Goal: Complete application form: Fill out and submit a form for a specific purpose

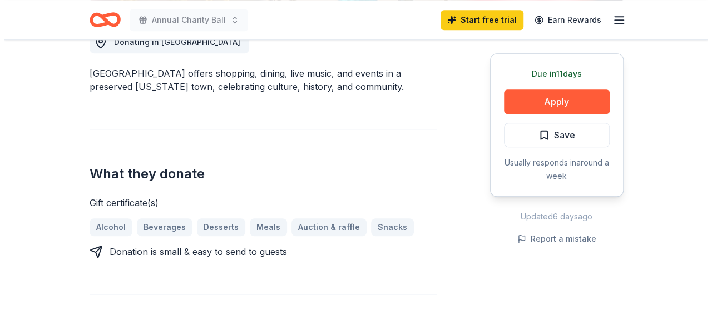
scroll to position [278, 0]
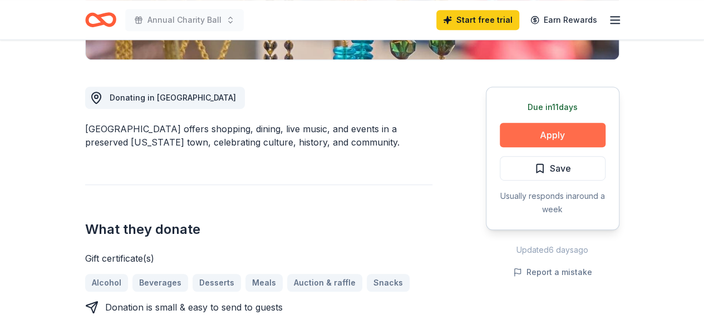
click at [566, 138] on button "Apply" at bounding box center [552, 135] width 106 height 24
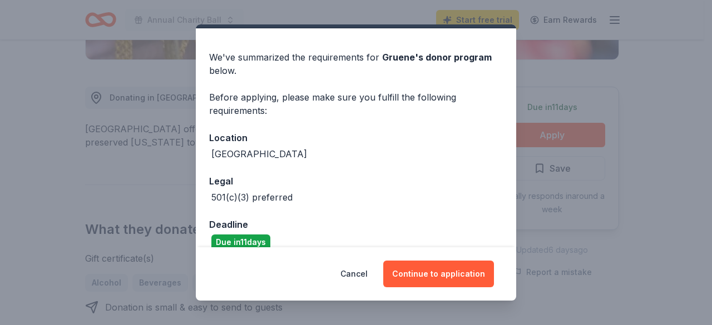
scroll to position [43, 0]
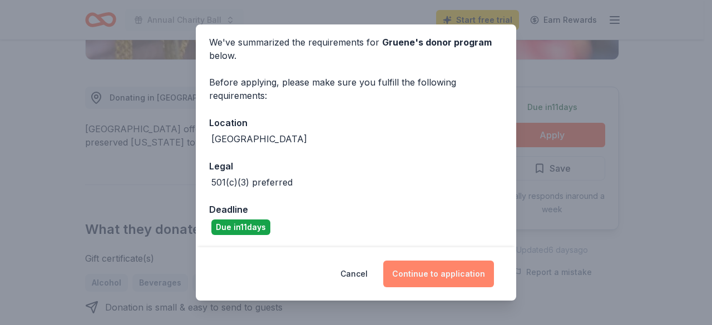
click at [454, 271] on button "Continue to application" at bounding box center [438, 274] width 111 height 27
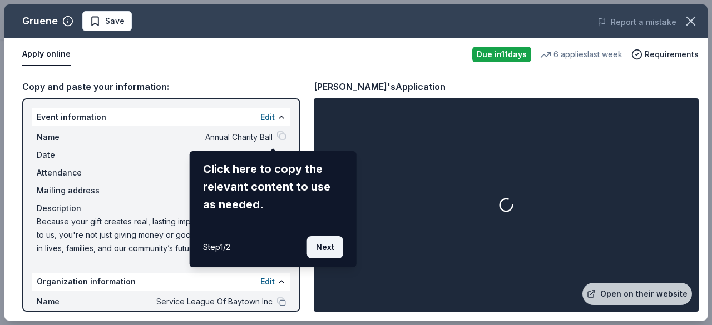
click at [327, 250] on button "Next" at bounding box center [325, 247] width 36 height 22
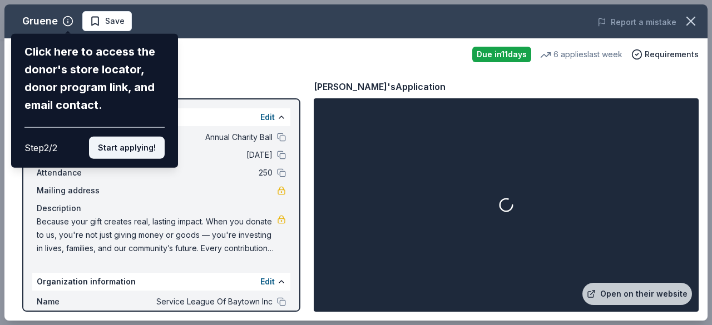
click at [138, 145] on button "Start applying!" at bounding box center [127, 148] width 76 height 22
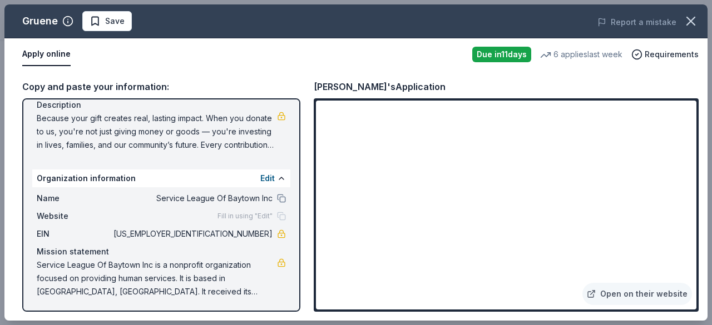
scroll to position [105, 0]
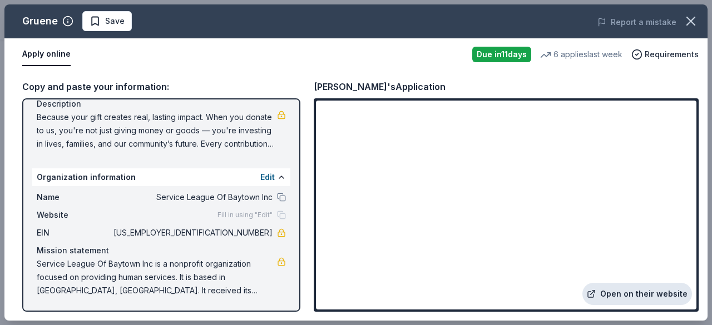
click at [622, 295] on link "Open on their website" at bounding box center [637, 294] width 110 height 22
click at [629, 18] on button "Report a mistake" at bounding box center [636, 22] width 79 height 13
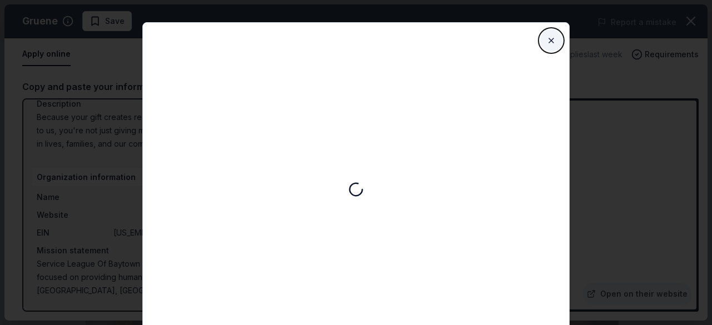
click at [553, 37] on button "Close" at bounding box center [551, 40] width 22 height 22
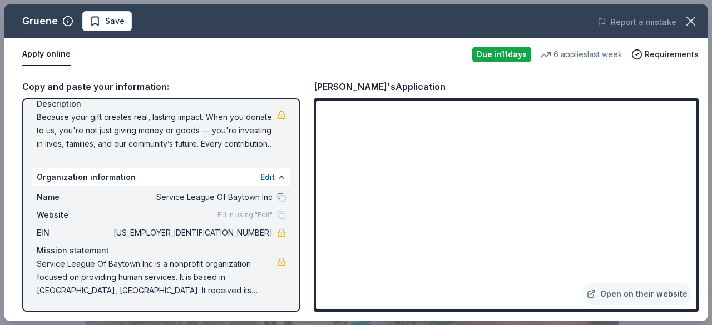
click at [44, 53] on button "Apply online" at bounding box center [46, 54] width 48 height 23
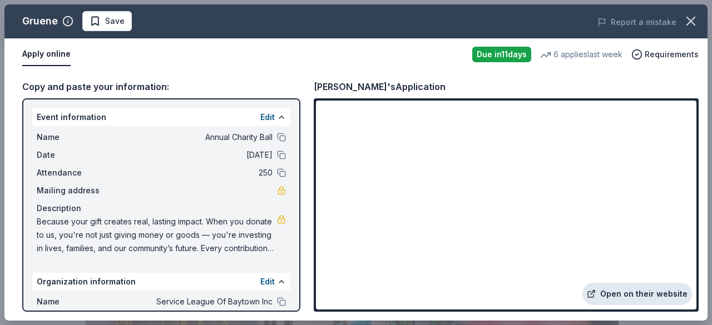
click at [666, 295] on link "Open on their website" at bounding box center [637, 294] width 110 height 22
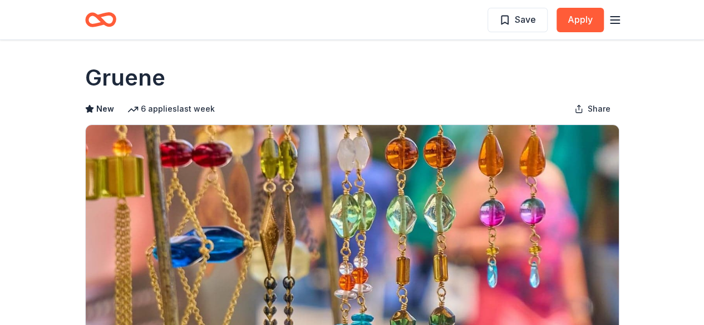
click at [612, 17] on line "button" at bounding box center [614, 17] width 9 height 0
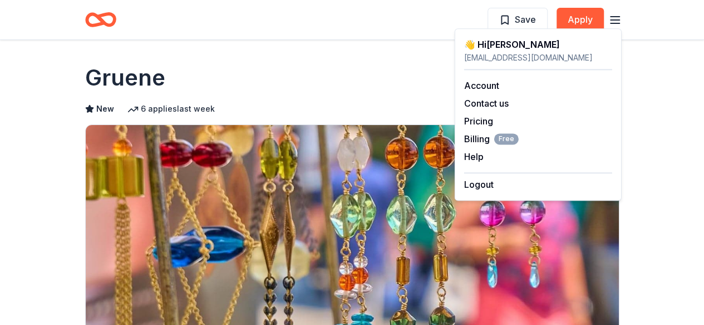
click at [612, 17] on line "button" at bounding box center [614, 17] width 9 height 0
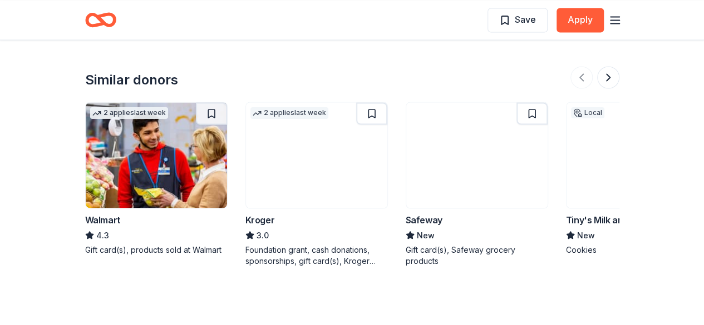
scroll to position [1001, 0]
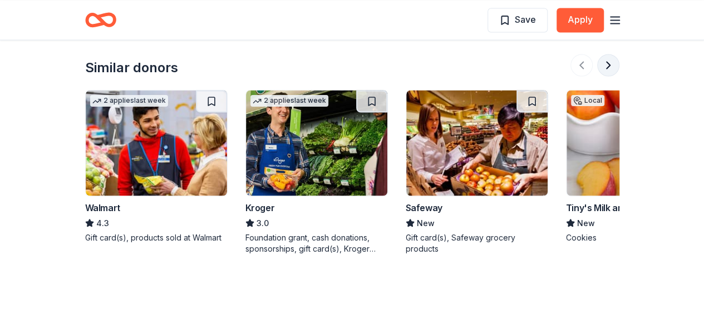
click at [613, 68] on button at bounding box center [608, 65] width 22 height 22
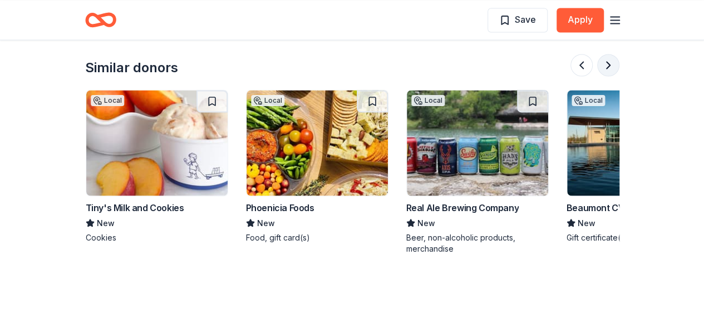
scroll to position [0, 481]
click at [613, 68] on button at bounding box center [608, 65] width 22 height 22
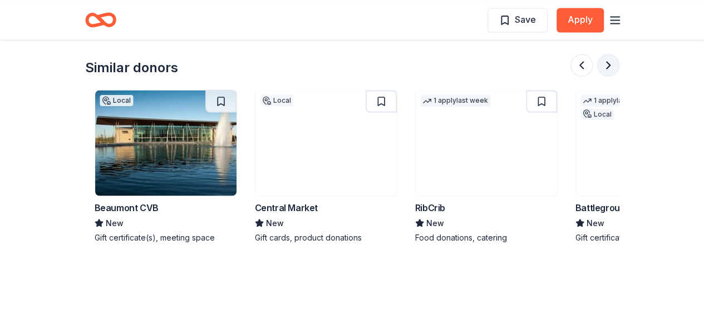
scroll to position [0, 961]
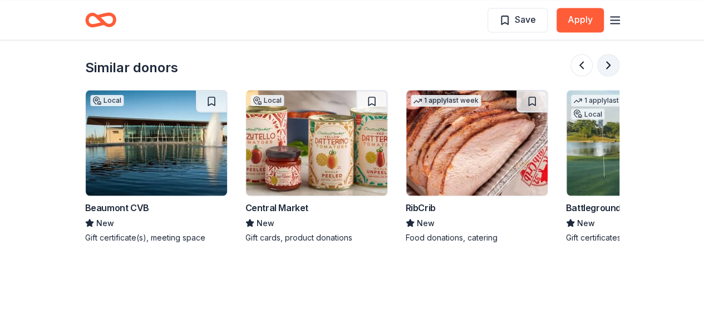
click at [613, 68] on button at bounding box center [608, 65] width 22 height 22
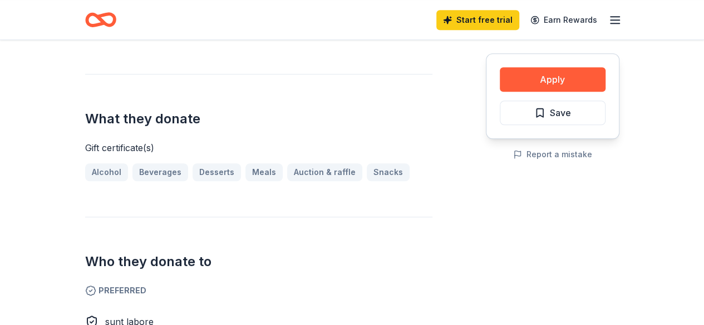
scroll to position [245, 0]
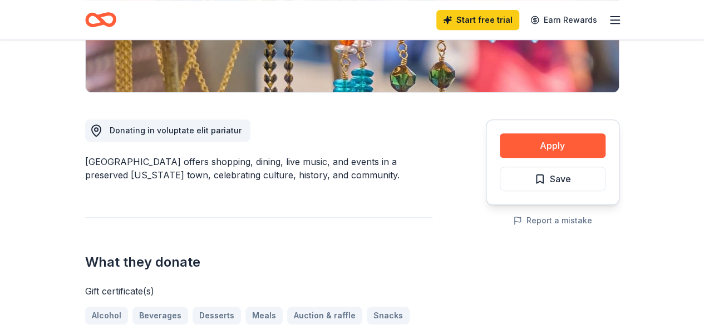
click at [94, 17] on icon "Home" at bounding box center [100, 20] width 31 height 26
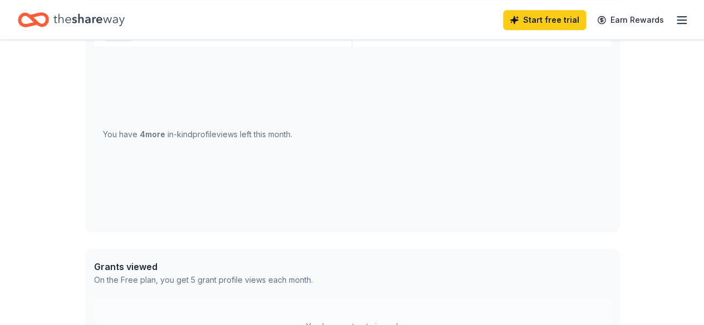
scroll to position [278, 0]
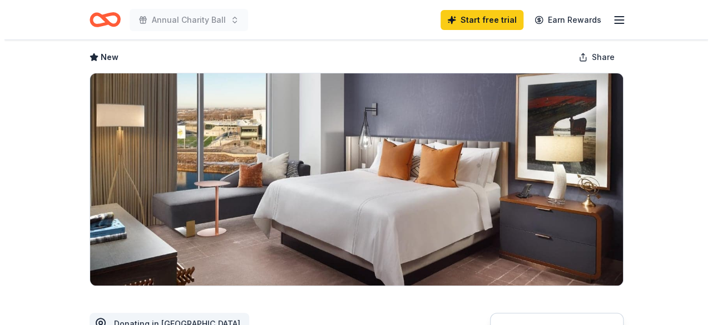
scroll to position [167, 0]
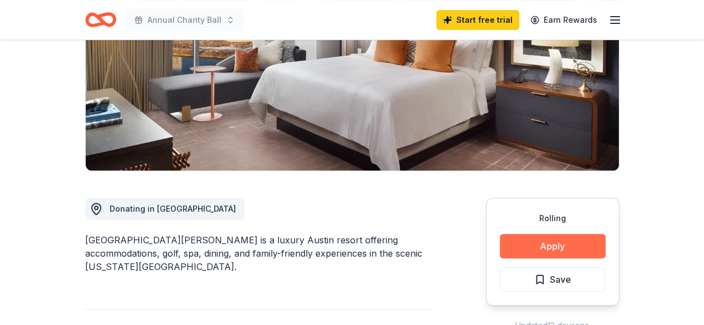
click at [553, 248] on button "Apply" at bounding box center [552, 246] width 106 height 24
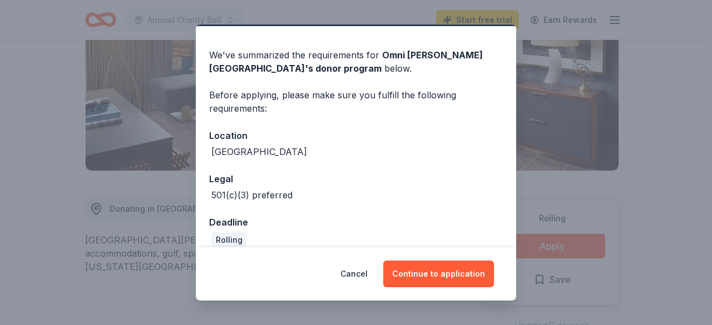
scroll to position [43, 0]
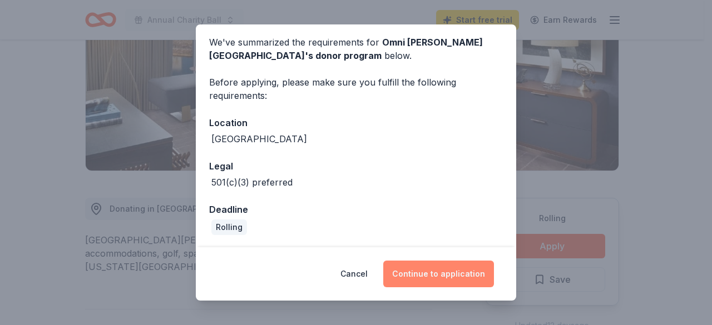
click at [444, 275] on button "Continue to application" at bounding box center [438, 274] width 111 height 27
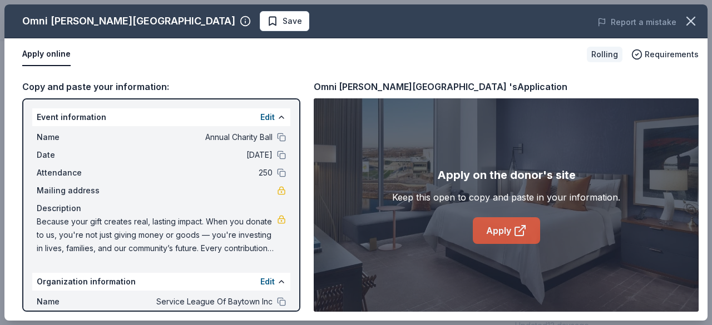
click at [492, 236] on link "Apply" at bounding box center [506, 230] width 67 height 27
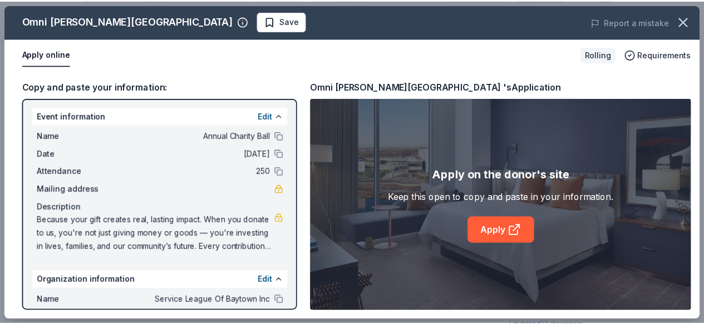
scroll to position [0, 0]
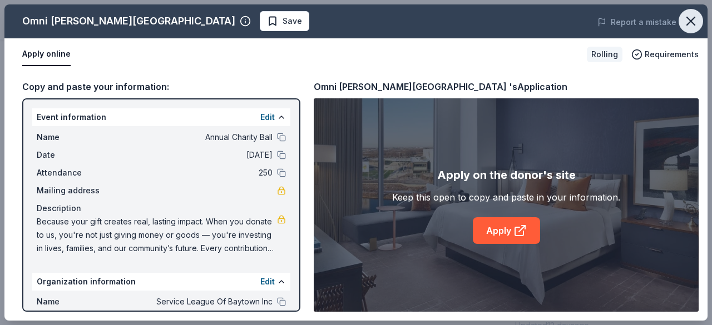
click at [693, 22] on icon "button" at bounding box center [691, 21] width 16 height 16
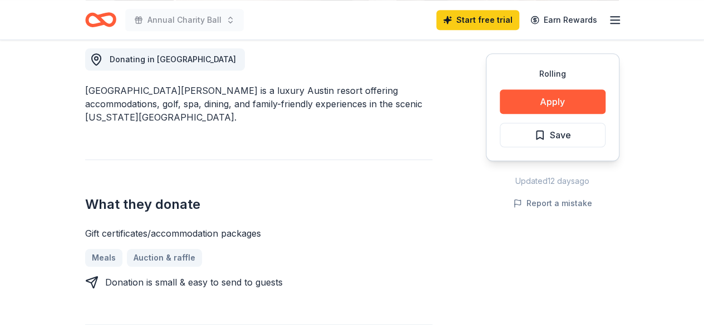
scroll to position [334, 0]
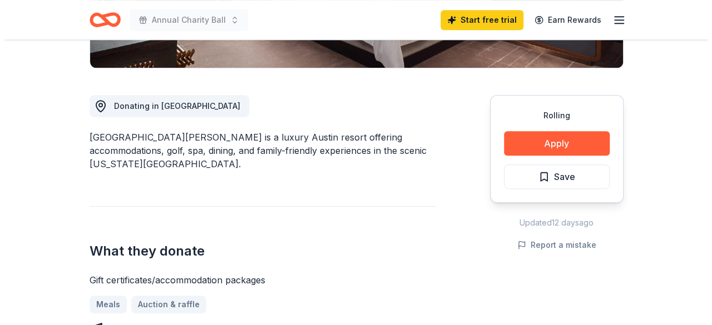
scroll to position [278, 0]
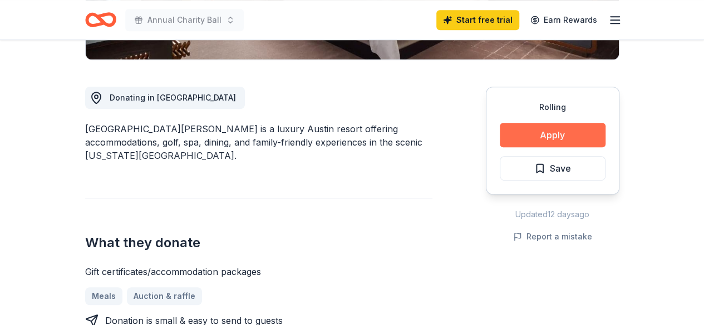
click at [547, 135] on button "Apply" at bounding box center [552, 135] width 106 height 24
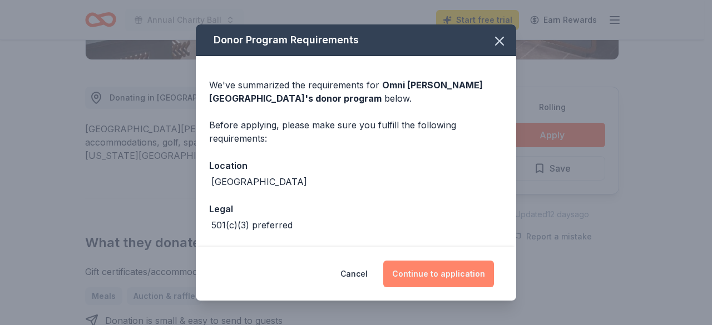
click at [435, 270] on button "Continue to application" at bounding box center [438, 274] width 111 height 27
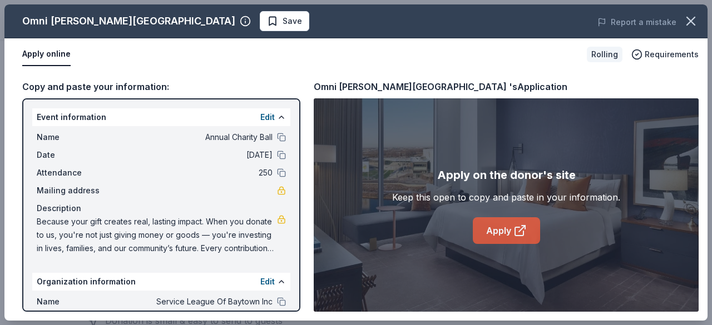
click at [489, 229] on link "Apply" at bounding box center [506, 230] width 67 height 27
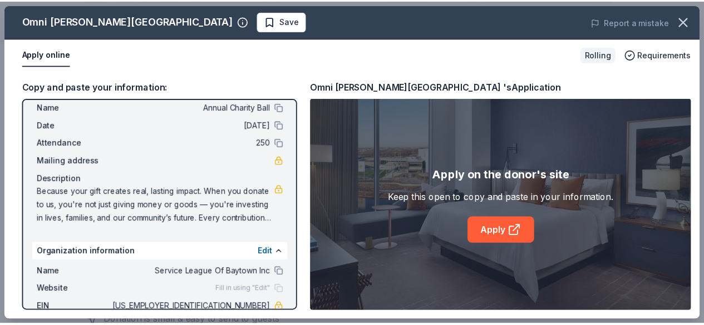
scroll to position [0, 0]
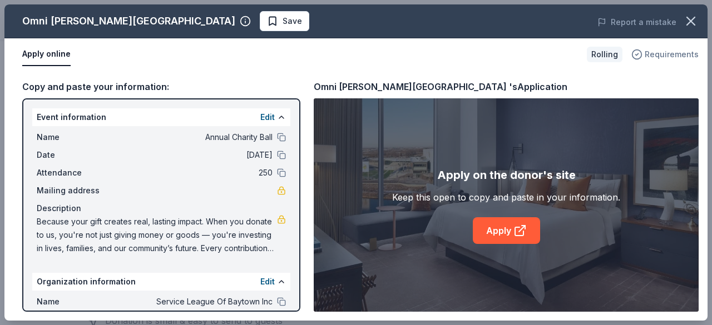
click at [666, 58] on span "Requirements" at bounding box center [672, 54] width 54 height 13
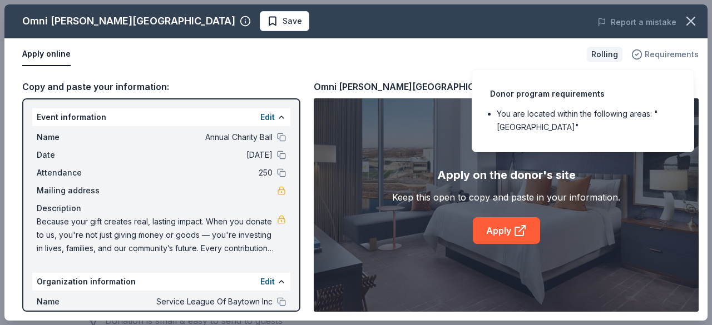
click at [666, 58] on span "Requirements" at bounding box center [672, 54] width 54 height 13
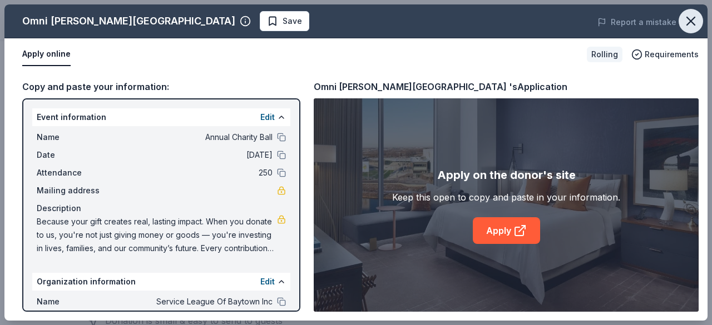
click at [686, 22] on icon "button" at bounding box center [691, 21] width 16 height 16
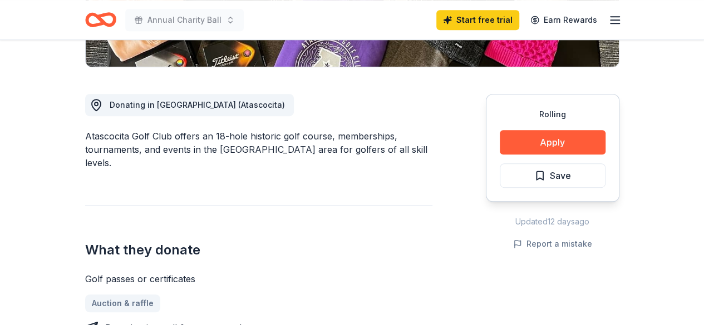
scroll to position [334, 0]
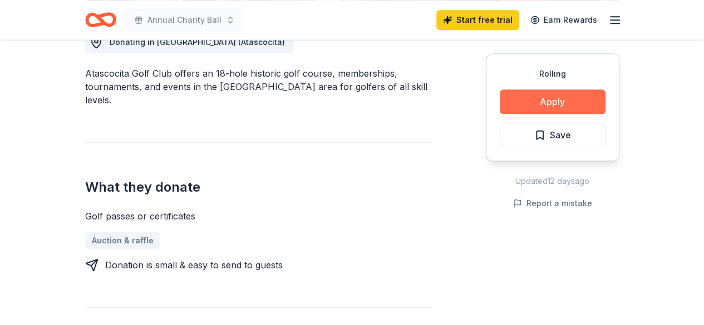
click at [566, 100] on button "Apply" at bounding box center [552, 102] width 106 height 24
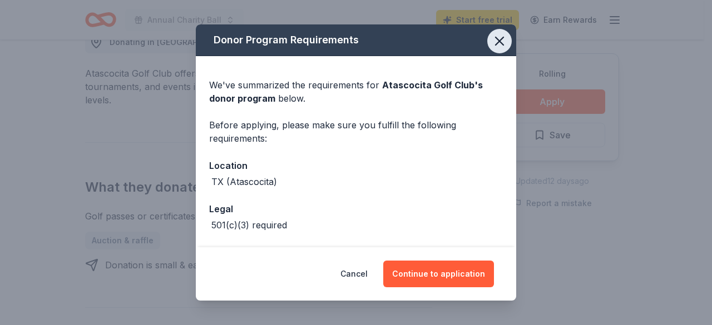
click at [493, 42] on icon "button" at bounding box center [500, 41] width 16 height 16
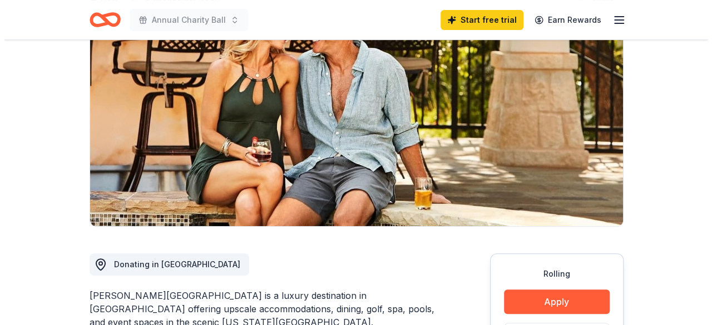
scroll to position [222, 0]
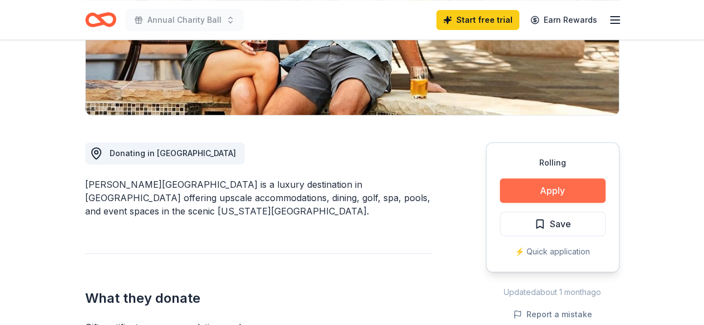
click at [550, 184] on button "Apply" at bounding box center [552, 191] width 106 height 24
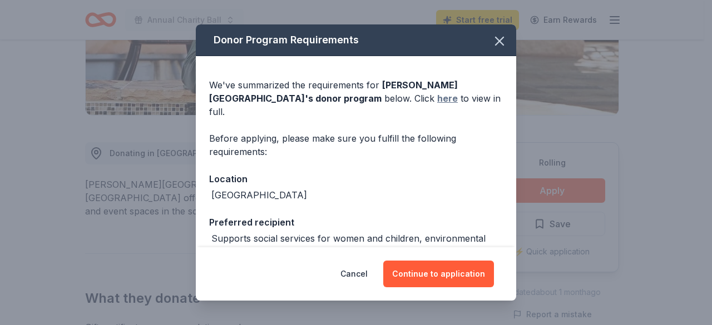
click at [437, 96] on link "here" at bounding box center [447, 98] width 21 height 13
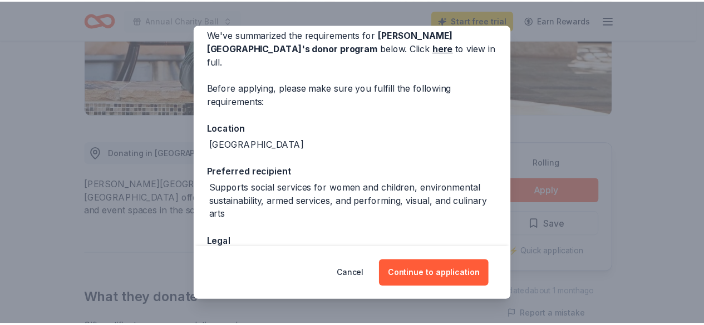
scroll to position [0, 0]
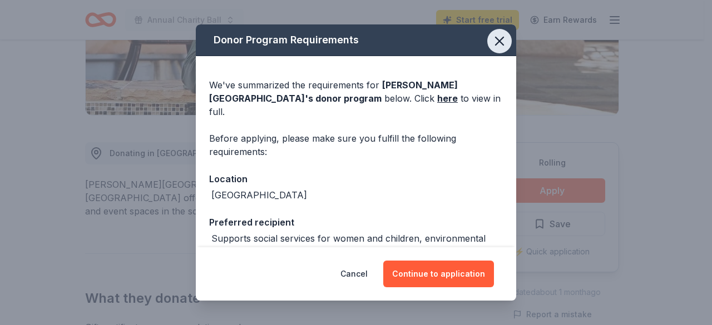
click at [492, 40] on icon "button" at bounding box center [500, 41] width 16 height 16
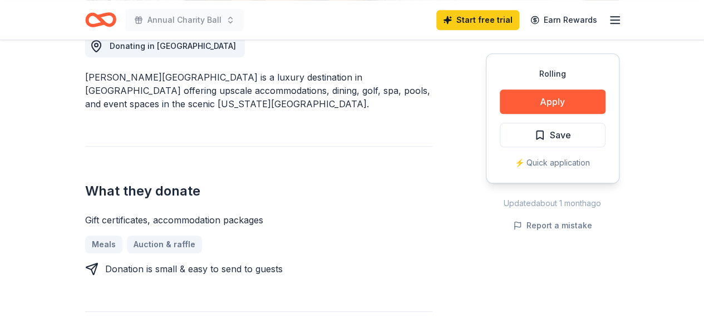
scroll to position [334, 0]
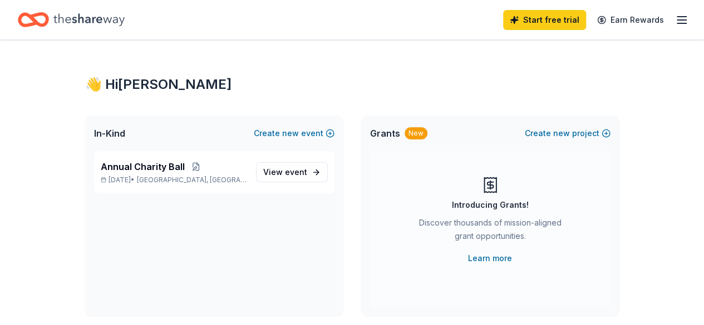
click at [677, 17] on line "button" at bounding box center [681, 17] width 9 height 0
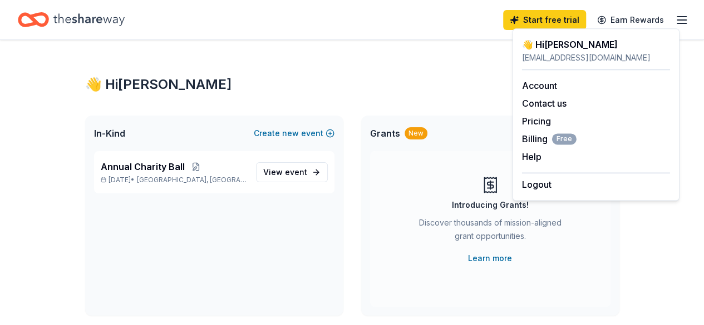
click at [84, 19] on icon "Home" at bounding box center [88, 19] width 71 height 23
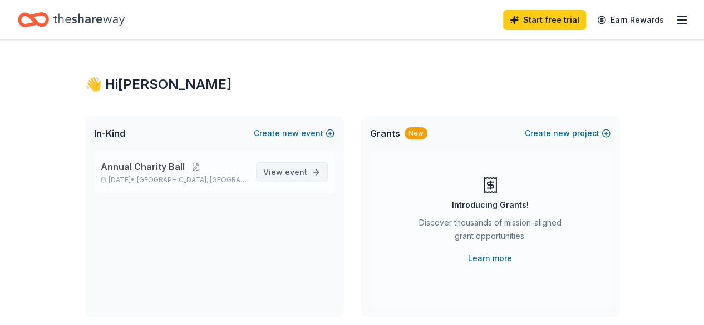
click at [289, 174] on span "event" at bounding box center [296, 171] width 22 height 9
